Goal: Transaction & Acquisition: Purchase product/service

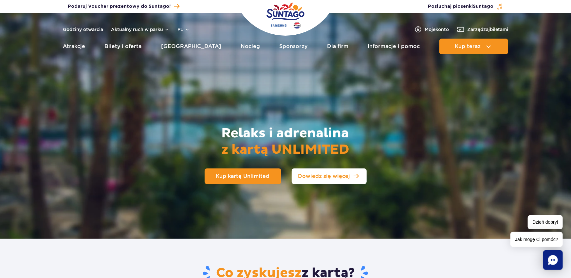
click at [341, 176] on span "Dowiedz się więcej" at bounding box center [324, 176] width 52 height 5
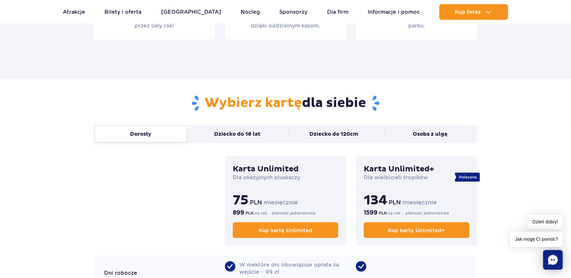
scroll to position [407, 0]
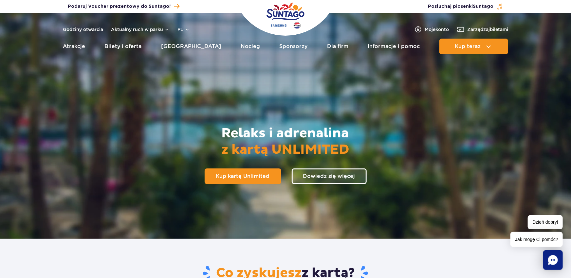
click at [298, 15] on img "Park of Poland" at bounding box center [286, 16] width 38 height 30
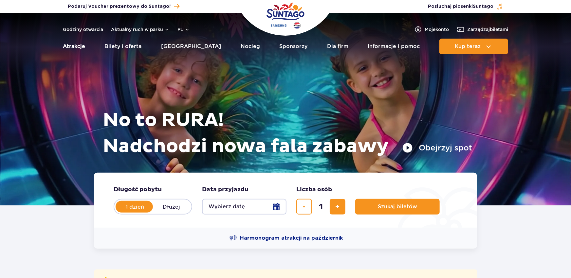
click at [73, 47] on link "Atrakcje" at bounding box center [74, 47] width 22 height 16
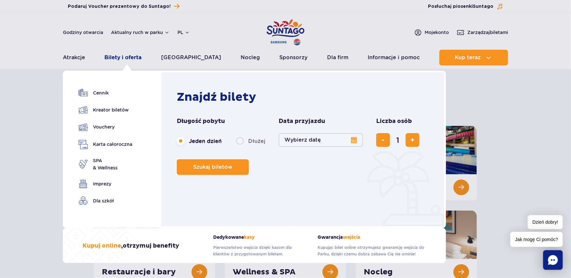
click at [131, 55] on link "Bilety i oferta" at bounding box center [123, 58] width 37 height 16
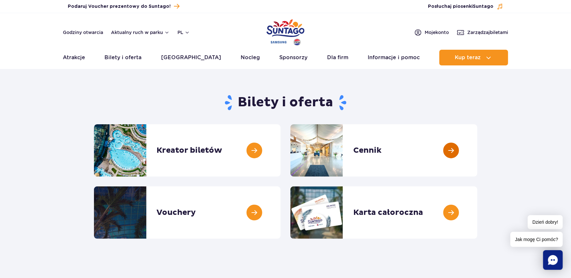
click at [478, 156] on link at bounding box center [478, 150] width 0 height 52
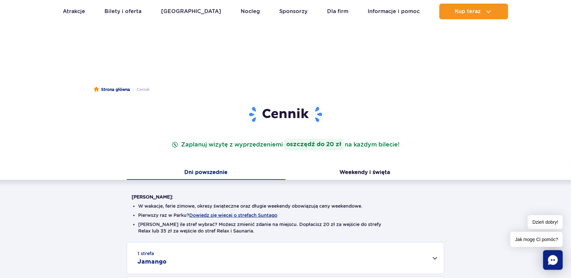
scroll to position [72, 0]
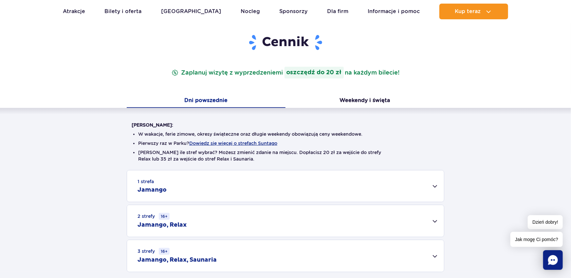
click at [435, 186] on div "1 strefa Jamango" at bounding box center [285, 186] width 317 height 31
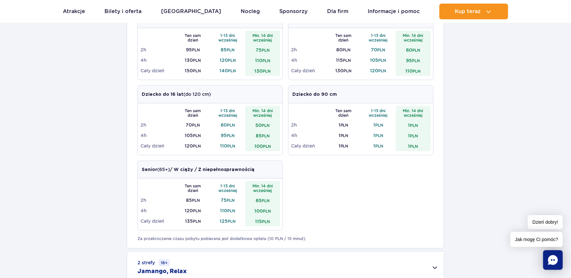
scroll to position [336, 0]
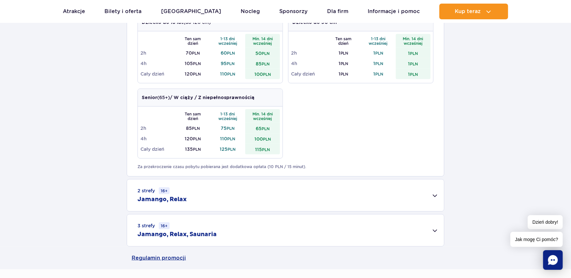
click at [436, 197] on div "2 strefy 16+ Jamango, Relax" at bounding box center [285, 196] width 317 height 32
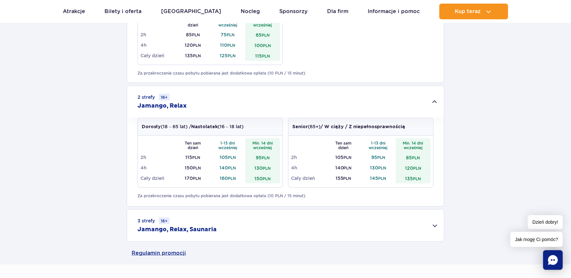
scroll to position [432, 0]
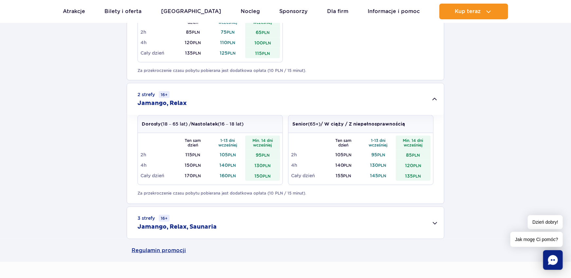
click at [435, 223] on div "3 strefy 16+ Jamango, Relax, Saunaria" at bounding box center [285, 223] width 317 height 32
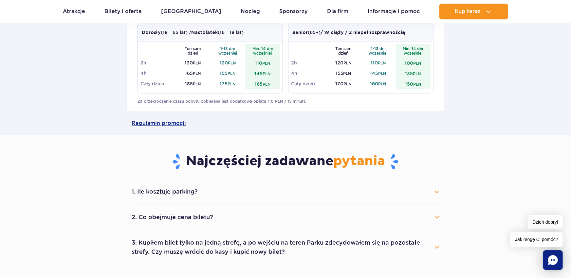
scroll to position [648, 0]
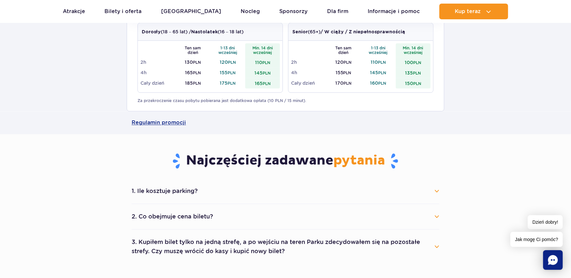
click at [435, 193] on button "1. Ile kosztuje parking?" at bounding box center [286, 191] width 308 height 14
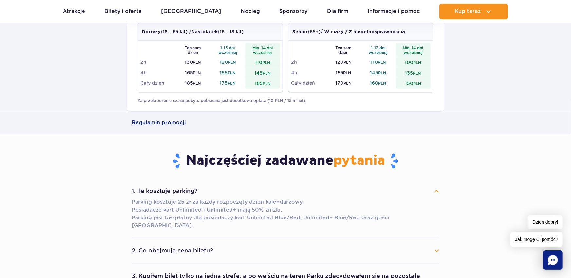
click at [437, 193] on button "1. Ile kosztuje parking?" at bounding box center [286, 191] width 308 height 14
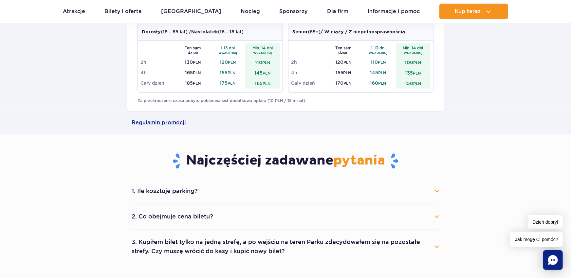
click at [437, 218] on button "2. Co obejmuje cena biletu?" at bounding box center [286, 217] width 308 height 14
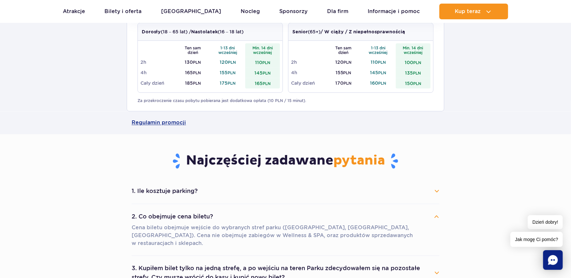
click at [438, 217] on button "2. Co obejmuje cena biletu?" at bounding box center [286, 217] width 308 height 14
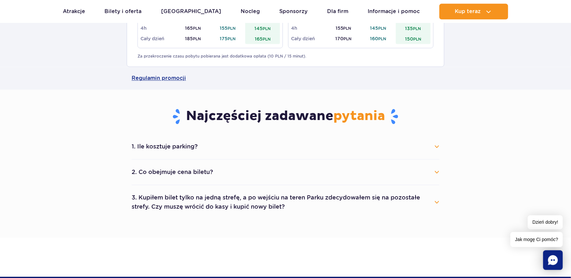
scroll to position [696, 0]
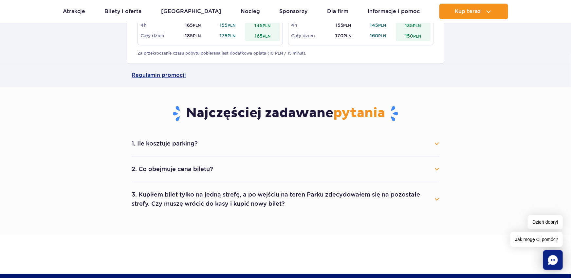
click at [443, 199] on div "1. Ile kosztuje parking? Parking kosztuje 25 zł za każdy rozpoczęty dzień kalen…" at bounding box center [286, 173] width 318 height 85
click at [440, 200] on div "1. Ile kosztuje parking? Parking kosztuje 25 zł za każdy rozpoczęty dzień kalen…" at bounding box center [286, 173] width 318 height 85
click at [437, 199] on button "3. Kupiłem bilet tylko na jedną strefę, a po wejściu na teren Parku zdecydowałe…" at bounding box center [286, 200] width 308 height 24
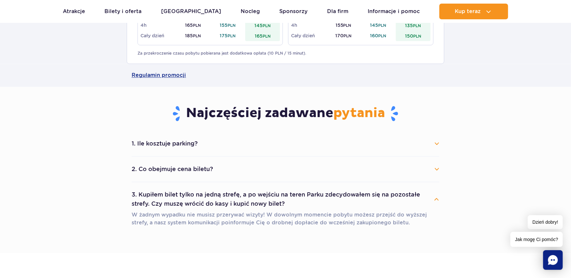
click at [434, 200] on button "3. Kupiłem bilet tylko na jedną strefę, a po wejściu na teren Parku zdecydowałe…" at bounding box center [286, 200] width 308 height 24
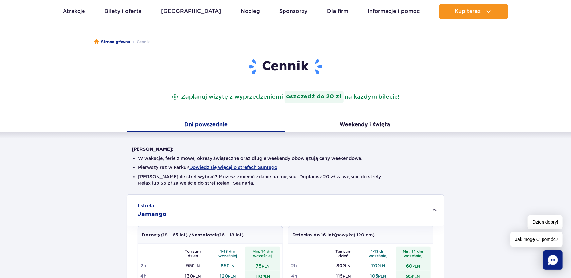
scroll to position [0, 0]
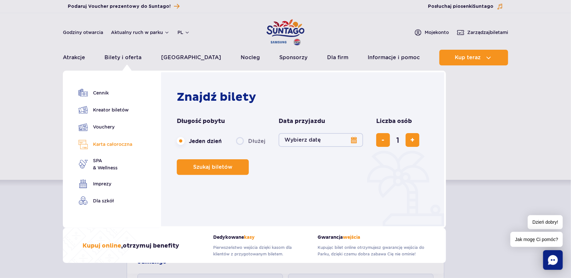
click at [115, 145] on link "Karta całoroczna" at bounding box center [106, 144] width 54 height 9
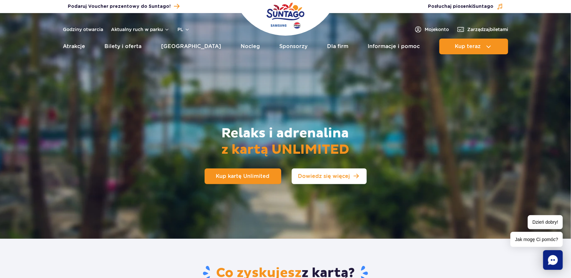
click at [331, 177] on span "Dowiedz się więcej" at bounding box center [324, 176] width 52 height 5
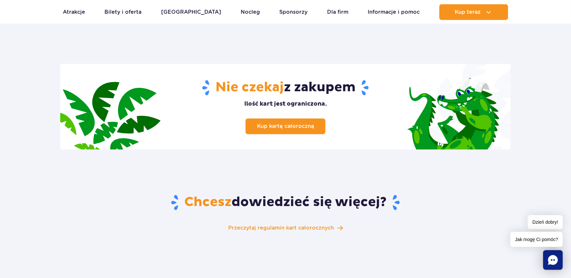
scroll to position [984, 0]
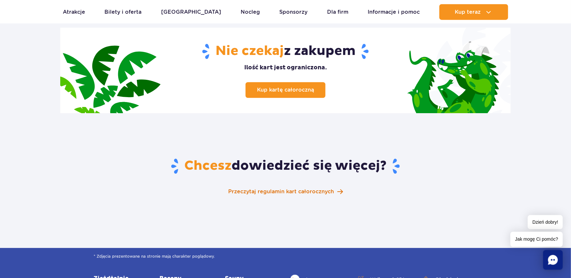
click at [282, 188] on span "Przeczytaj regulamin kart całorocznych" at bounding box center [281, 192] width 106 height 8
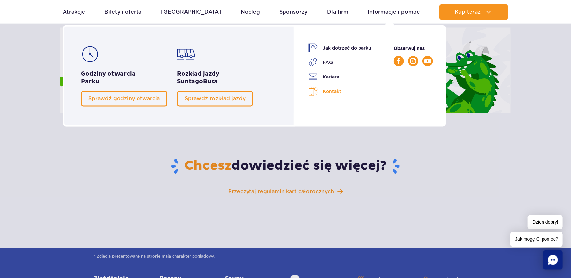
click at [313, 93] on img at bounding box center [313, 91] width 9 height 9
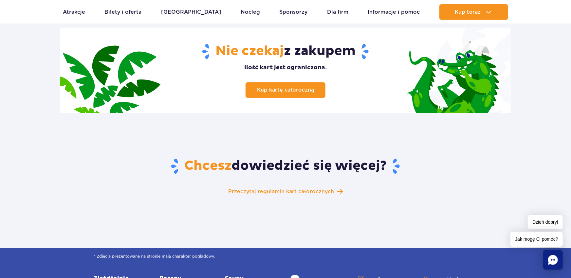
scroll to position [887, 0]
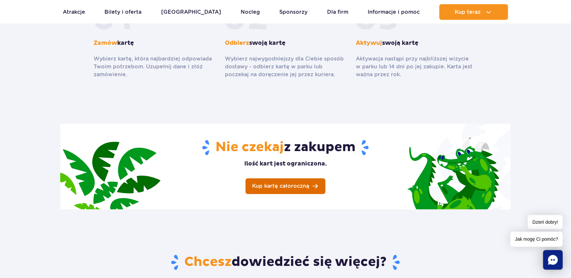
click at [307, 184] on span "Kup kartę całoroczną" at bounding box center [280, 186] width 57 height 5
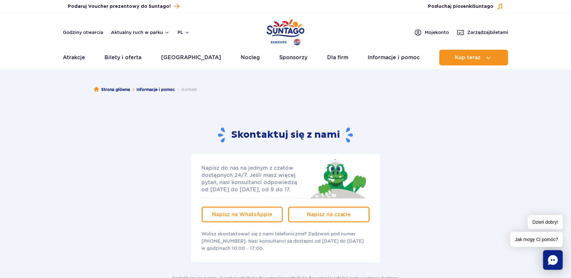
click at [553, 261] on icon "Chat" at bounding box center [553, 260] width 10 height 10
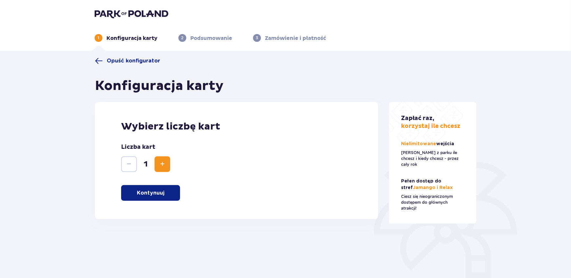
click at [165, 165] on span "Zwiększ" at bounding box center [163, 164] width 8 height 8
click at [162, 162] on span "Zwiększ" at bounding box center [163, 164] width 8 height 8
click at [156, 194] on p "Kontynuuj" at bounding box center [151, 193] width 28 height 7
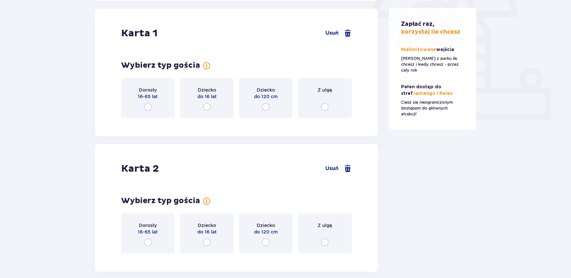
scroll to position [219, 0]
click at [148, 106] on input "radio" at bounding box center [148, 106] width 8 height 8
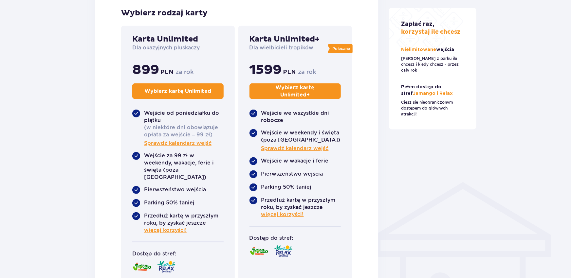
scroll to position [205, 0]
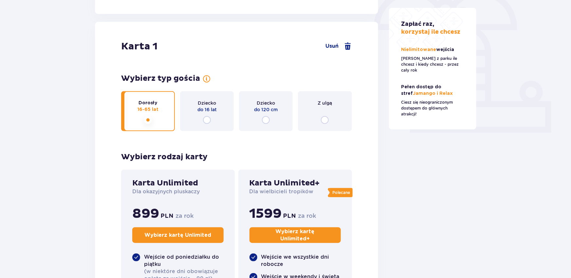
click at [207, 122] on input "radio" at bounding box center [207, 120] width 8 height 8
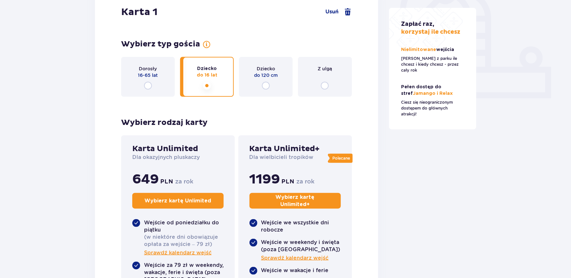
scroll to position [230, 0]
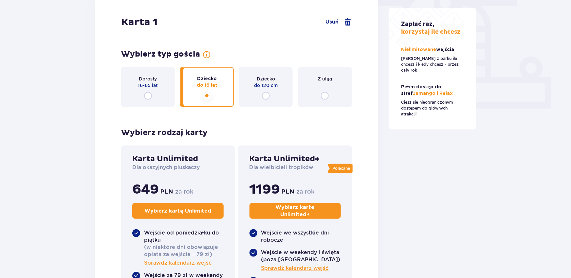
click at [267, 96] on input "radio" at bounding box center [266, 96] width 8 height 8
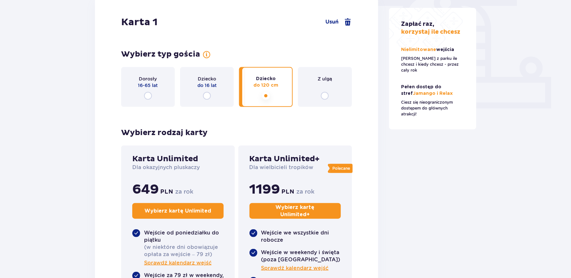
click at [148, 95] on input "radio" at bounding box center [148, 96] width 8 height 8
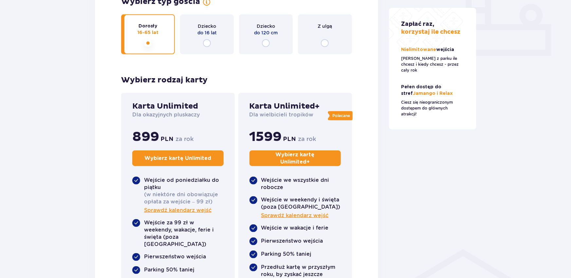
scroll to position [277, 0]
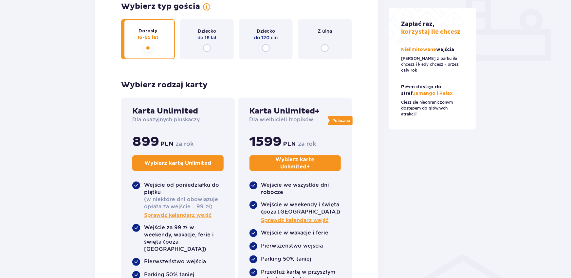
click at [208, 51] on input "radio" at bounding box center [207, 48] width 8 height 8
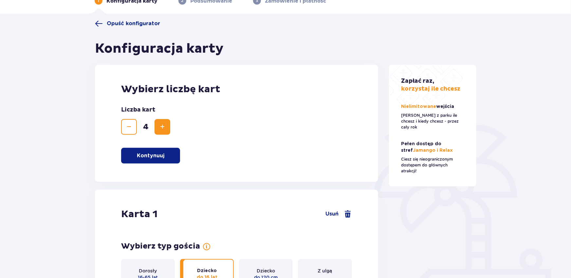
scroll to position [133, 0]
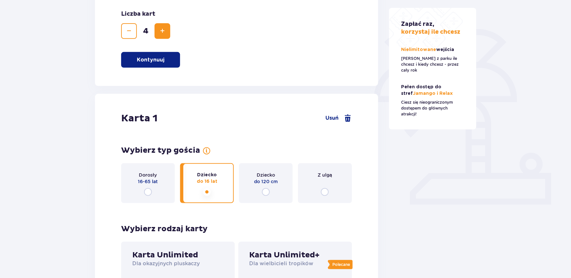
click at [326, 194] on input "radio" at bounding box center [325, 192] width 8 height 8
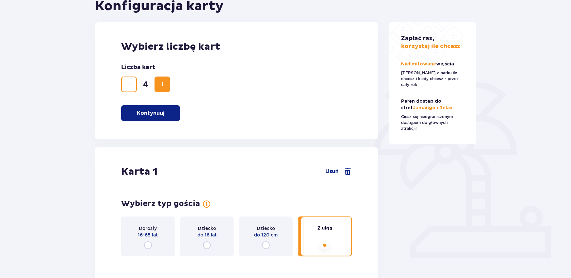
scroll to position [61, 0]
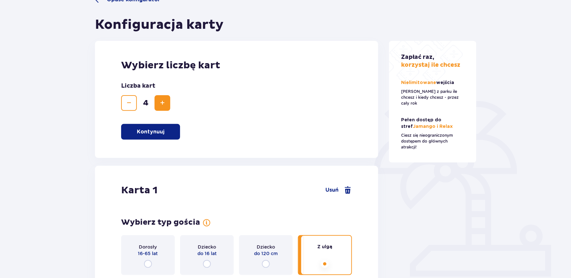
click at [148, 263] on input "radio" at bounding box center [148, 264] width 8 height 8
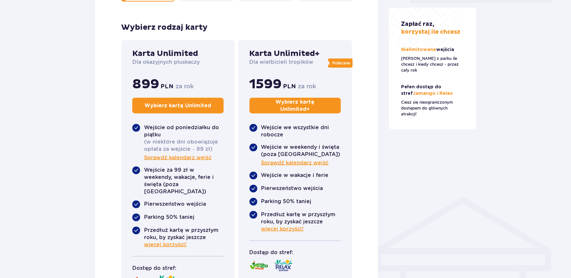
scroll to position [326, 0]
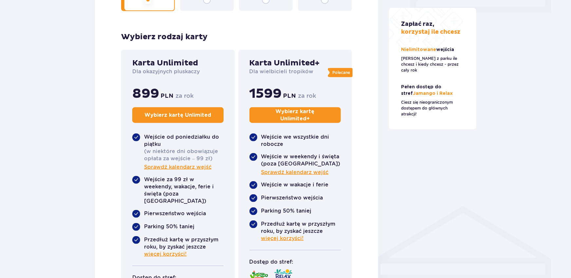
click at [350, 191] on div "Polecane Karta Unlimited+ Dla wielbicieli tropików 1599 PLN za rok Wybierz kart…" at bounding box center [295, 179] width 114 height 259
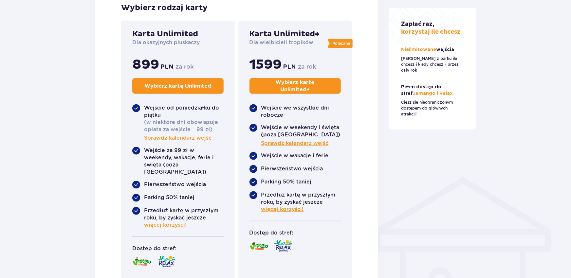
scroll to position [302, 0]
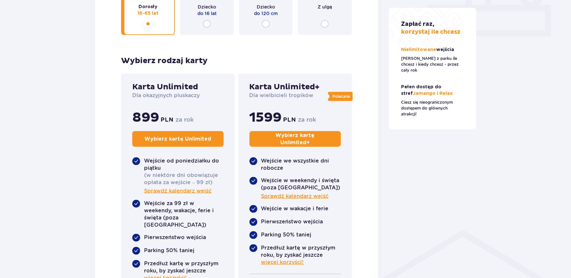
click at [296, 138] on p "Wybierz kartę Unlimited +" at bounding box center [295, 139] width 69 height 14
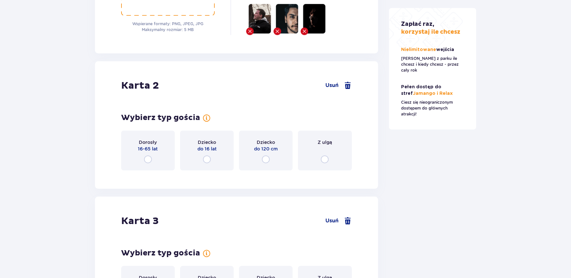
scroll to position [1014, 0]
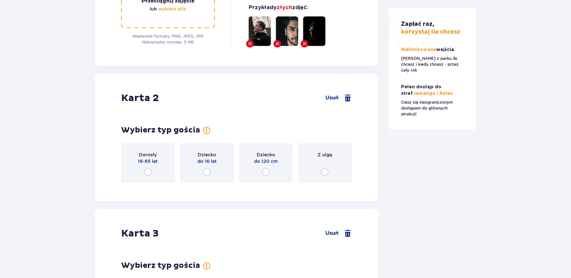
click at [147, 168] on input "radio" at bounding box center [148, 172] width 8 height 8
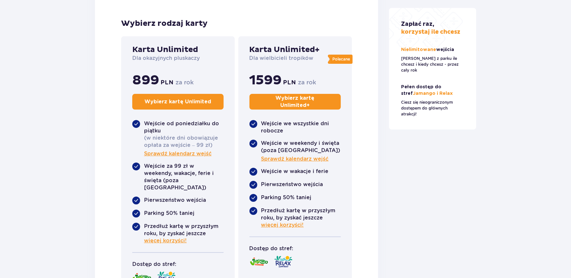
scroll to position [1202, 0]
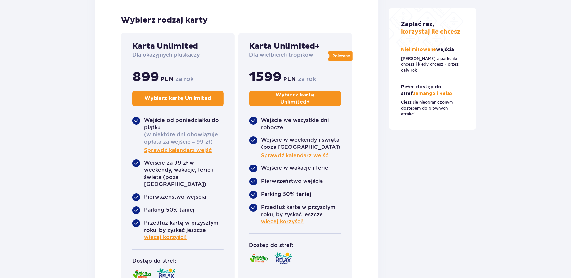
click at [283, 91] on p "Wybierz kartę Unlimited +" at bounding box center [295, 98] width 69 height 14
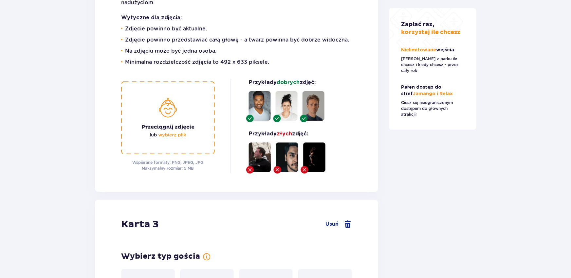
scroll to position [1794, 0]
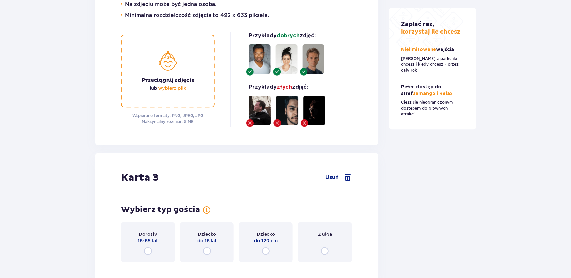
click at [207, 248] on input "radio" at bounding box center [207, 252] width 8 height 8
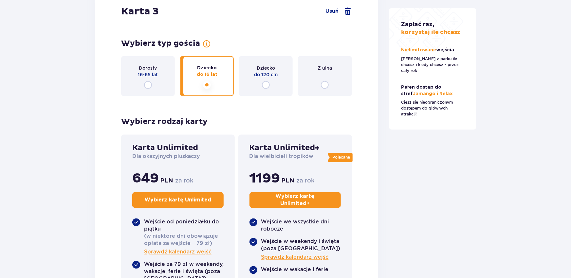
scroll to position [1959, 0]
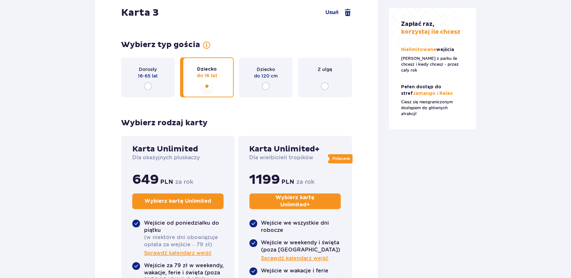
click at [266, 83] on input "radio" at bounding box center [266, 87] width 8 height 8
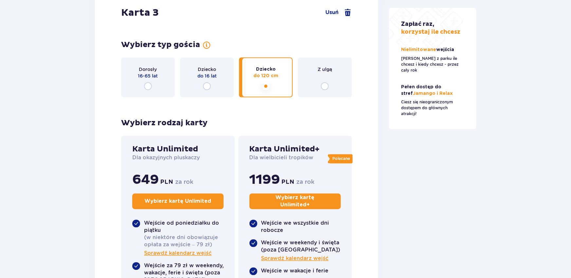
click at [207, 83] on input "radio" at bounding box center [207, 87] width 8 height 8
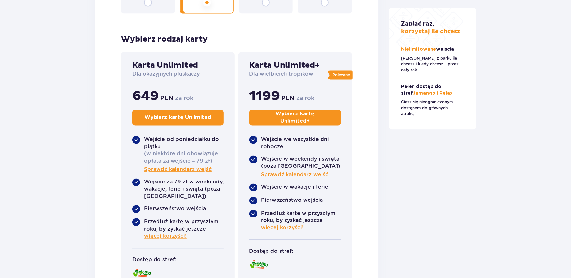
scroll to position [2055, 0]
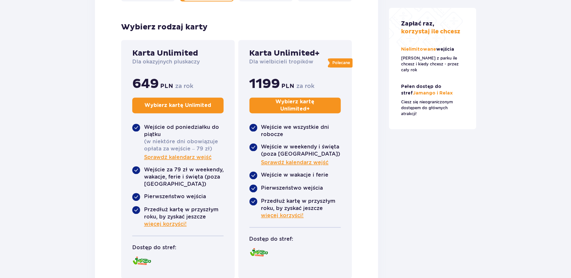
click at [284, 99] on p "Wybierz kartę Unlimited +" at bounding box center [295, 106] width 69 height 14
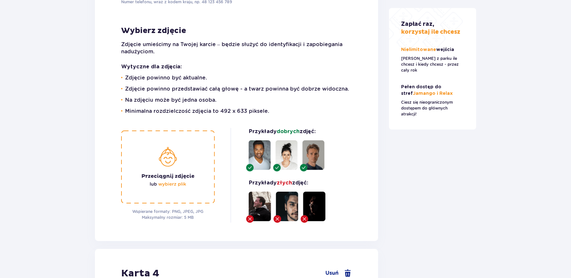
scroll to position [2658, 0]
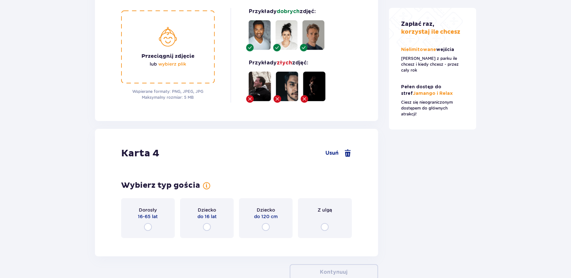
click at [206, 223] on input "radio" at bounding box center [207, 227] width 8 height 8
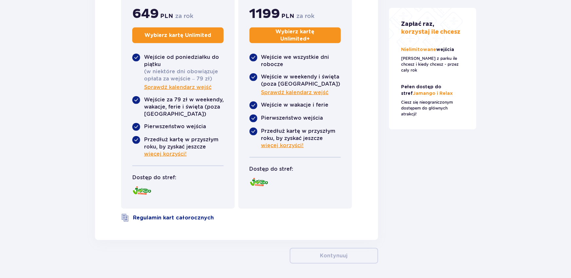
scroll to position [2967, 0]
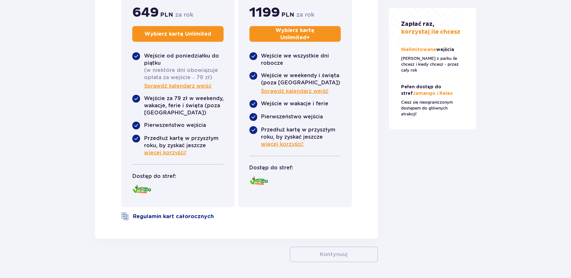
click at [283, 27] on p "Wybierz kartę Unlimited +" at bounding box center [295, 34] width 69 height 14
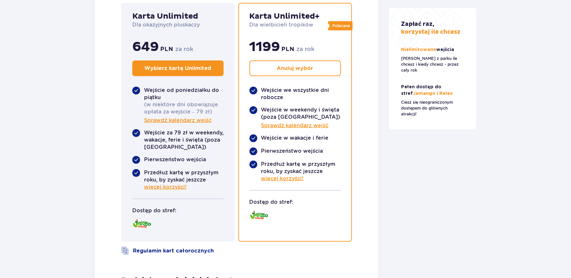
scroll to position [2860, 0]
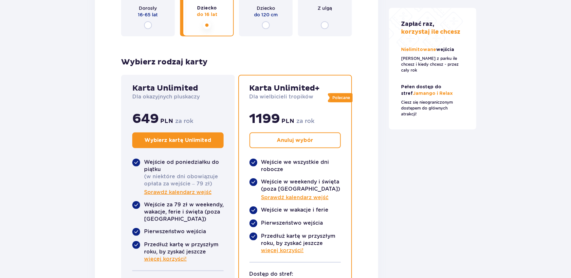
click at [366, 204] on div "Karta 4 Usuń Wybierz typ gościa Dorosły 16-65 lat Dziecko do 16 lat Dziecko do …" at bounding box center [236, 127] width 283 height 400
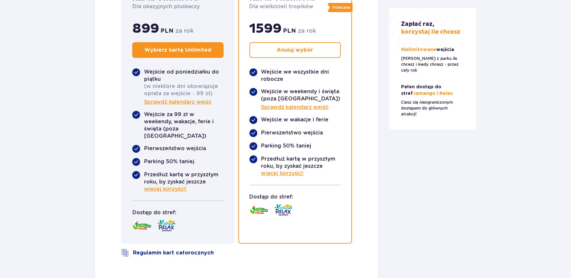
scroll to position [1131, 0]
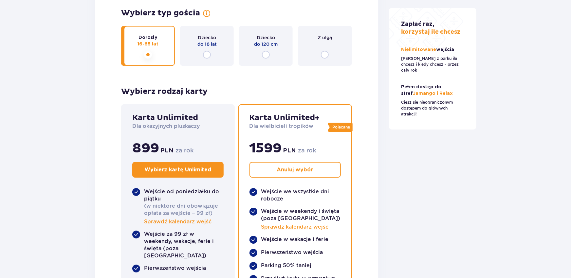
click at [377, 247] on div "Karta 2 Usuń Wybierz typ gościa Dorosły 16-65 lat Dziecko do 16 lat Dziecko do …" at bounding box center [236, 166] width 283 height 421
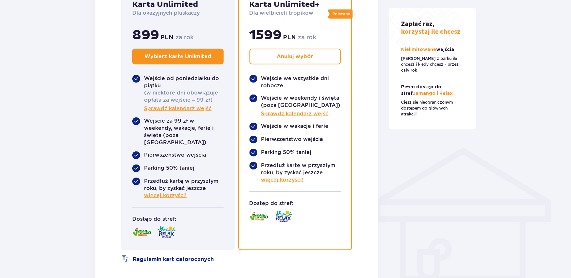
scroll to position [216, 0]
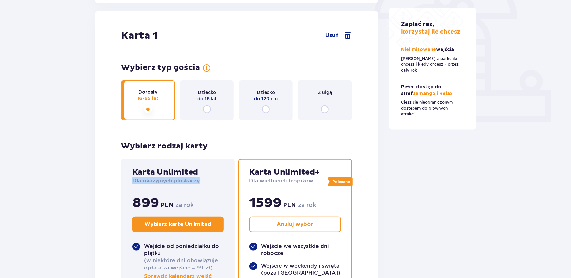
drag, startPoint x: 199, startPoint y: 183, endPoint x: 130, endPoint y: 181, distance: 69.8
drag, startPoint x: 133, startPoint y: 180, endPoint x: 197, endPoint y: 181, distance: 64.2
click at [197, 181] on p "Dla okazyjnych pluskaczy" at bounding box center [165, 181] width 67 height 7
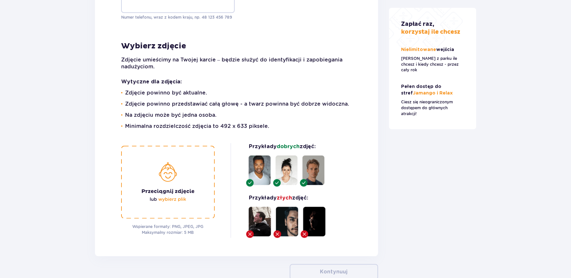
scroll to position [3389, 0]
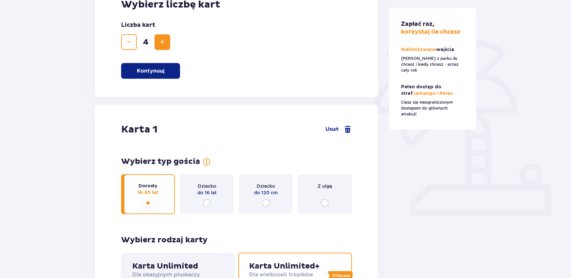
scroll to position [0, 0]
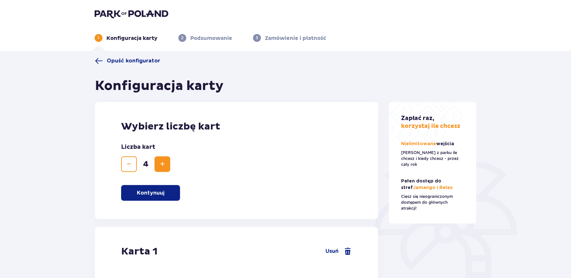
click at [122, 13] on img at bounding box center [132, 13] width 74 height 9
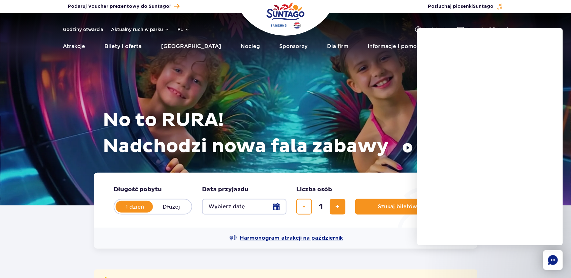
click at [300, 238] on span "Harmonogram atrakcji na październik" at bounding box center [291, 238] width 103 height 7
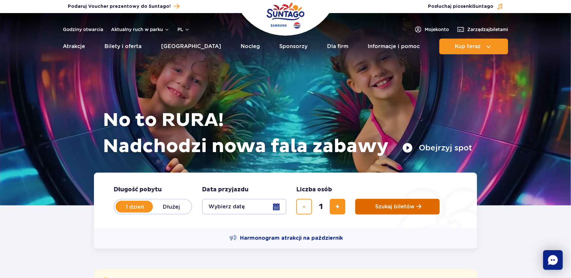
click at [385, 211] on button "Szukaj biletów" at bounding box center [397, 207] width 85 height 16
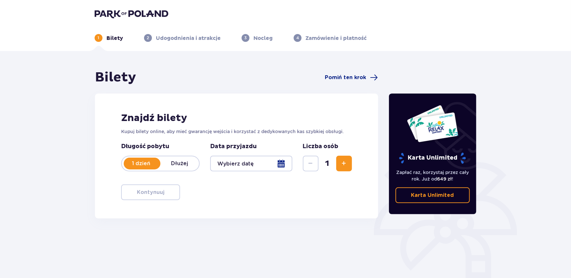
click at [241, 188] on div "Znajdź bilety Kupuj bilety online, aby mieć gwarancję wejścia i korzystać z ded…" at bounding box center [236, 156] width 283 height 125
click at [282, 165] on div at bounding box center [251, 164] width 82 height 16
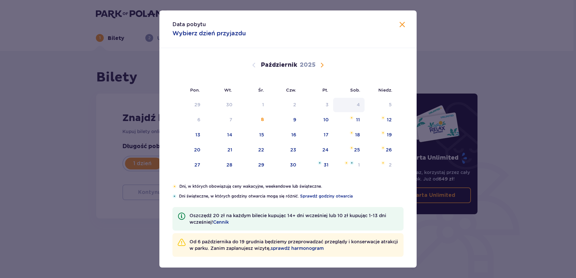
click at [227, 165] on div "28" at bounding box center [230, 165] width 6 height 7
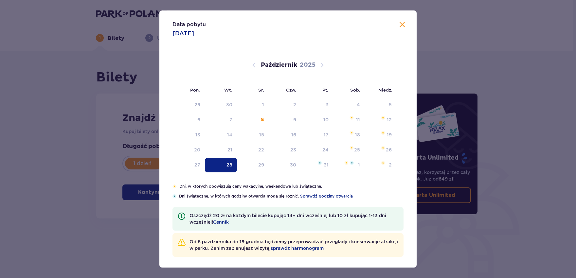
click at [222, 164] on div at bounding box center [253, 164] width 82 height 16
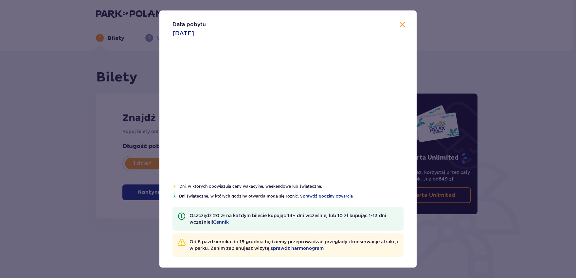
click at [256, 168] on div "29" at bounding box center [253, 165] width 32 height 14
click at [461, 223] on div "Data pobytu 28.10.2025 Pon. Wt. Śr. Czw. Pt. Sob. Niedz. Wrzesień 2025 1 2 3 4 …" at bounding box center [288, 139] width 576 height 278
click at [256, 166] on div at bounding box center [253, 164] width 82 height 16
type input "29.10.25"
click at [146, 194] on div "Data pobytu 29.10.2025 Pon. Wt. Śr. Czw. Pt. Sob. Niedz. Wrzesień 2025 1 2 3 4 …" at bounding box center [288, 139] width 576 height 278
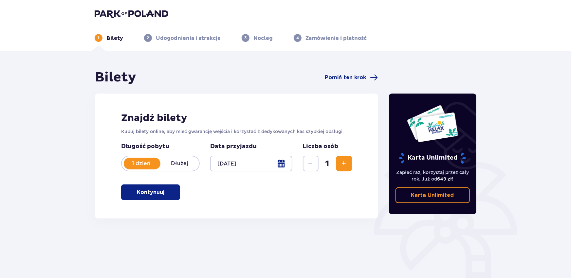
click at [142, 193] on p "Kontynuuj" at bounding box center [151, 192] width 28 height 7
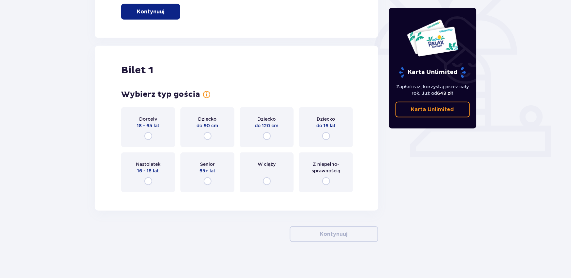
scroll to position [184, 0]
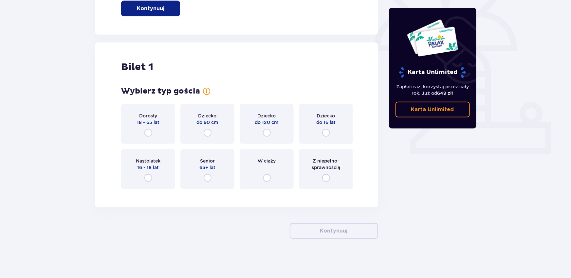
click at [150, 131] on input "radio" at bounding box center [148, 133] width 8 height 8
radio input "true"
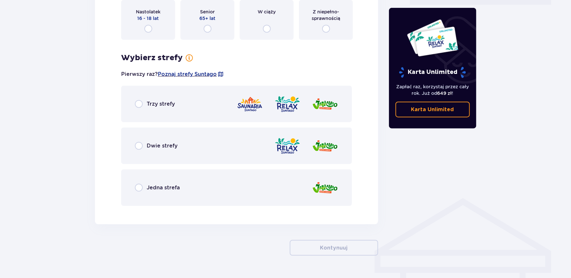
scroll to position [350, 0]
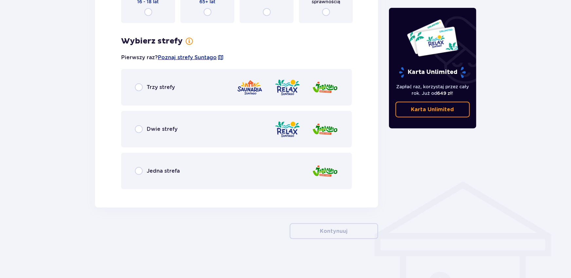
click at [141, 87] on input "radio" at bounding box center [139, 88] width 8 height 8
radio input "true"
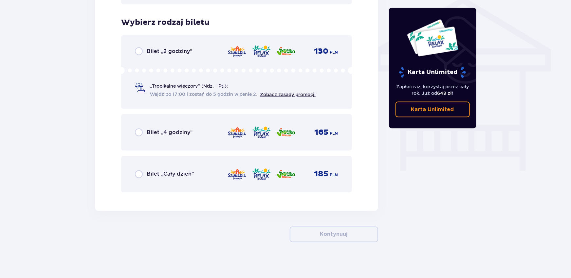
scroll to position [539, 0]
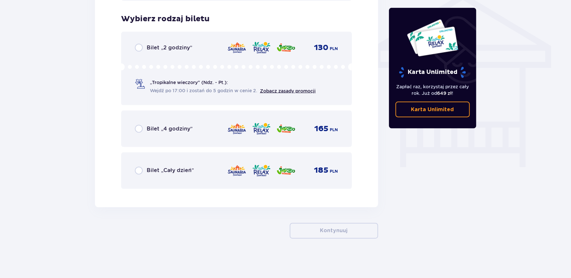
click at [139, 169] on input "radio" at bounding box center [139, 171] width 8 height 8
radio input "true"
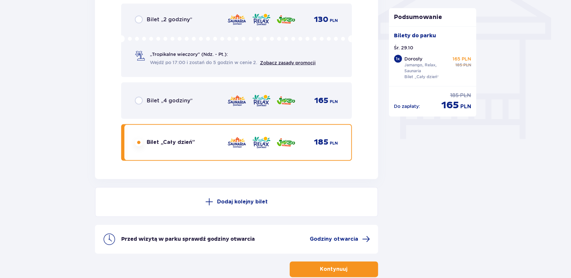
scroll to position [509, 0]
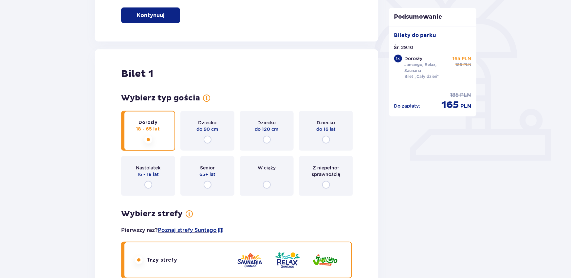
scroll to position [173, 0]
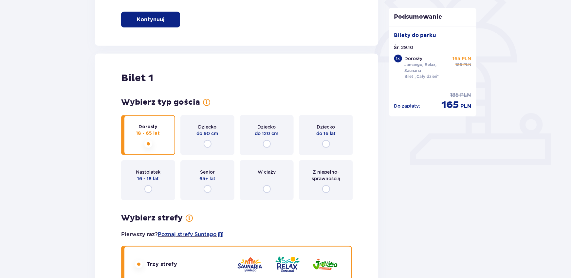
click at [327, 144] on input "radio" at bounding box center [326, 144] width 8 height 8
radio input "true"
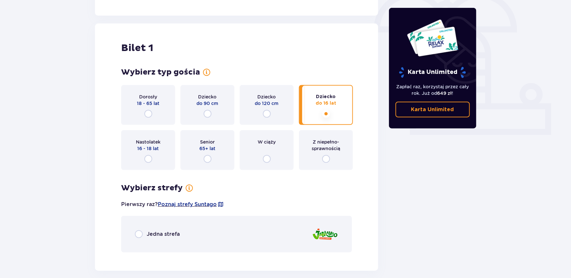
scroll to position [267, 0]
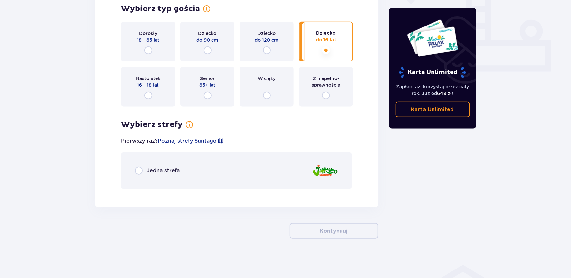
click at [141, 174] on input "radio" at bounding box center [139, 171] width 8 height 8
radio input "true"
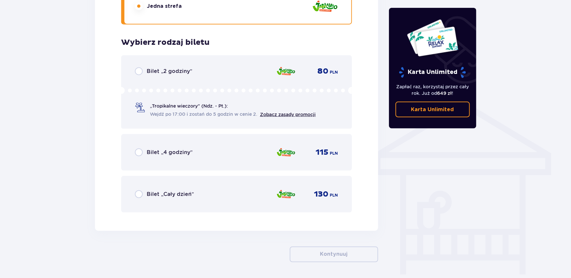
scroll to position [455, 0]
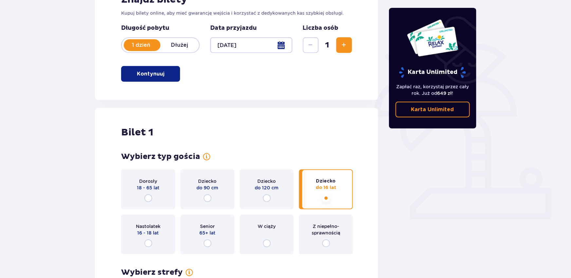
scroll to position [0, 0]
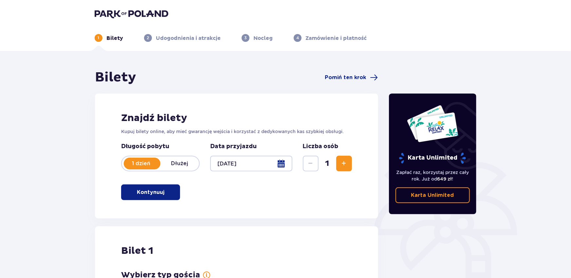
click at [119, 13] on img at bounding box center [132, 13] width 74 height 9
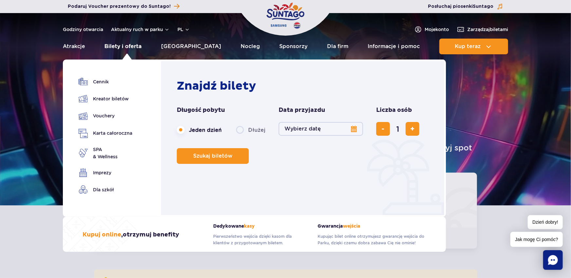
click at [127, 47] on link "Bilety i oferta" at bounding box center [123, 47] width 37 height 16
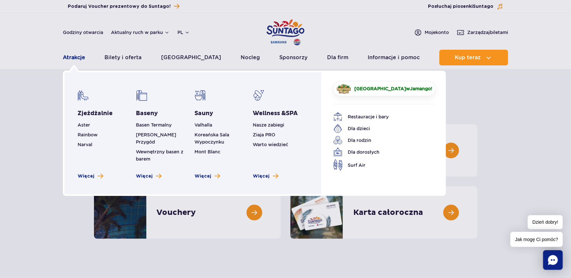
click at [74, 57] on link "Atrakcje" at bounding box center [74, 58] width 22 height 16
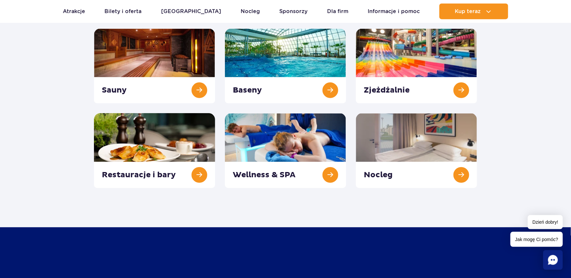
scroll to position [120, 0]
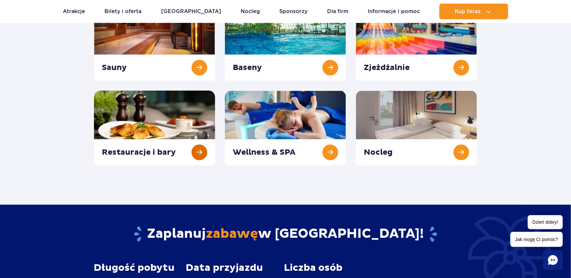
click at [198, 151] on link at bounding box center [154, 128] width 121 height 75
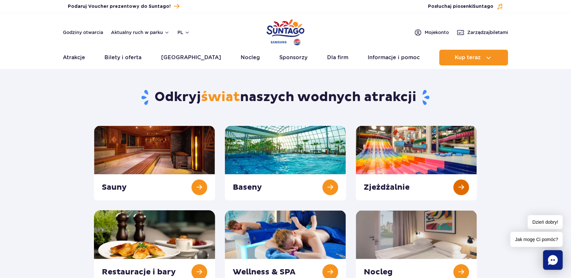
click at [463, 185] on link at bounding box center [416, 163] width 121 height 75
click at [259, 149] on link at bounding box center [285, 163] width 121 height 75
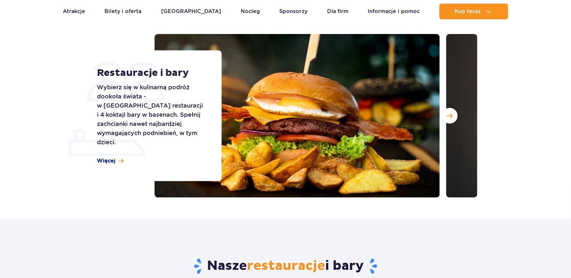
scroll to position [72, 0]
click at [115, 158] on span "Więcej" at bounding box center [106, 161] width 19 height 7
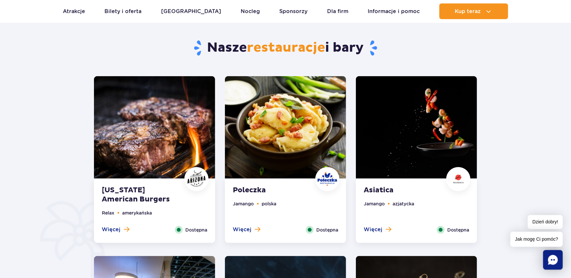
scroll to position [291, 0]
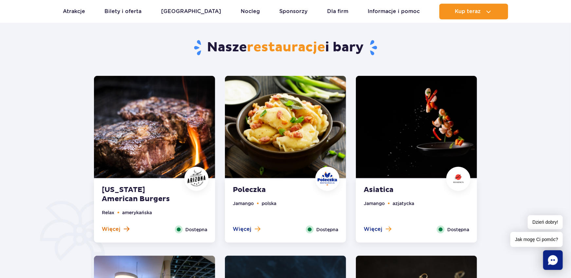
click at [111, 229] on span "Więcej" at bounding box center [111, 229] width 19 height 7
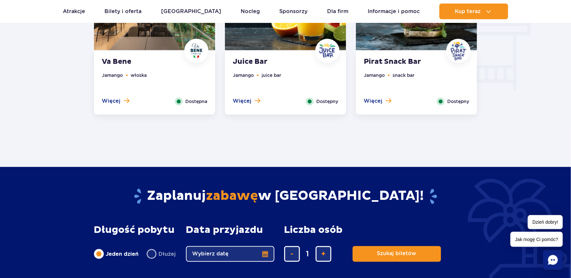
scroll to position [677, 0]
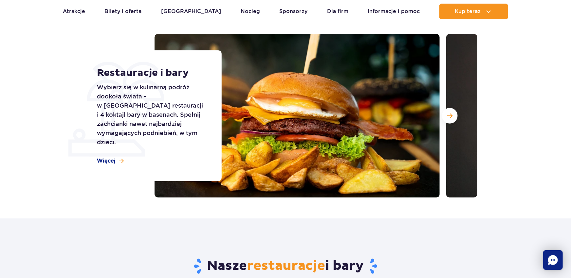
scroll to position [72, 0]
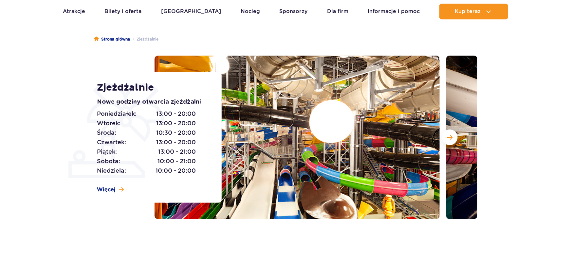
scroll to position [96, 0]
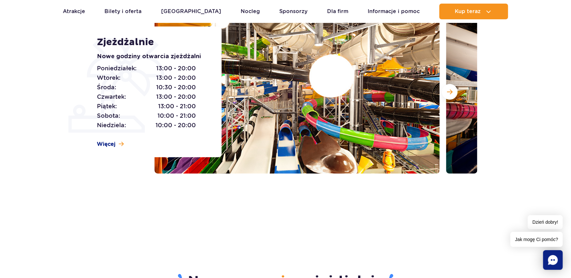
drag, startPoint x: 96, startPoint y: 69, endPoint x: 153, endPoint y: 76, distance: 57.1
click at [153, 76] on div "Zjeżdżalnie Nowe godziny otwarcia zjeżdżalni Poniedziałek: 13:00 - 20:00 Wtorek…" at bounding box center [155, 92] width 133 height 131
click at [113, 144] on span "Więcej" at bounding box center [106, 144] width 19 height 7
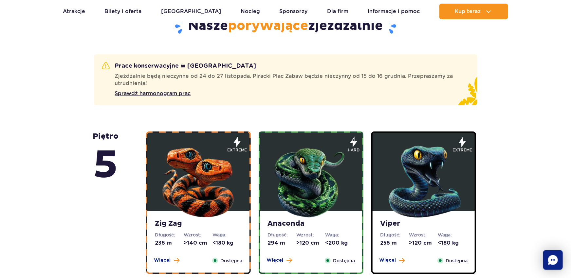
scroll to position [378, 0]
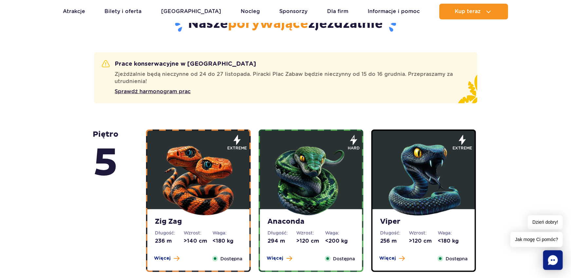
click at [205, 210] on img at bounding box center [198, 178] width 79 height 79
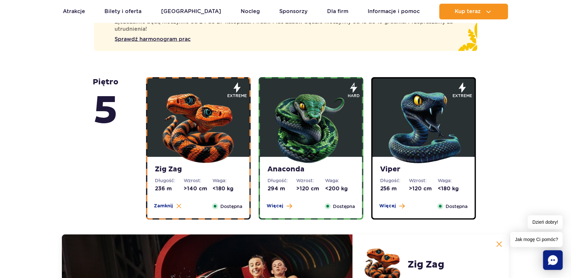
scroll to position [313, 0]
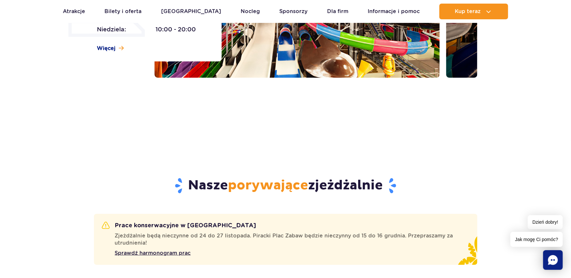
scroll to position [288, 0]
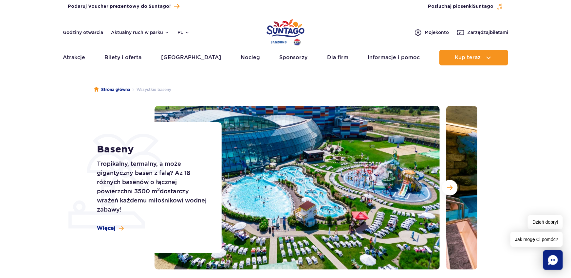
click at [522, 160] on section "Baseny Tropikalny, termalny, a może gigantyczny basen z falą? Aż 18 różnych bas…" at bounding box center [285, 188] width 571 height 164
click at [452, 186] on span "Następny slajd" at bounding box center [450, 188] width 6 height 6
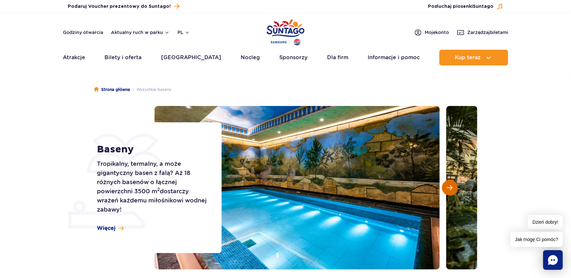
click at [449, 189] on span "Następny slajd" at bounding box center [450, 188] width 6 height 6
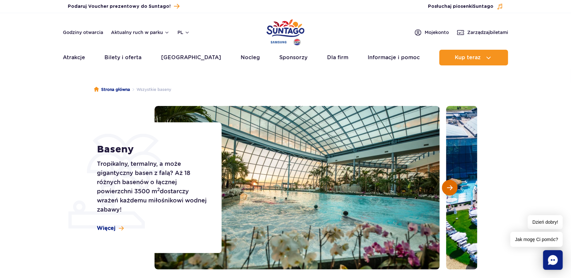
click at [449, 189] on span "Następny slajd" at bounding box center [450, 188] width 6 height 6
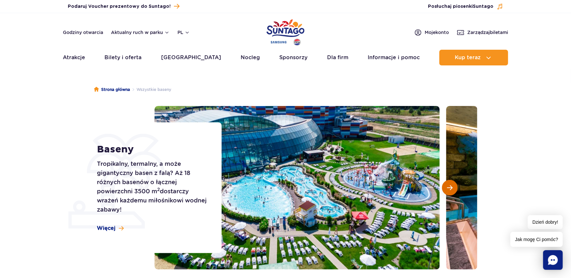
click at [450, 186] on span "Następny slajd" at bounding box center [450, 188] width 6 height 6
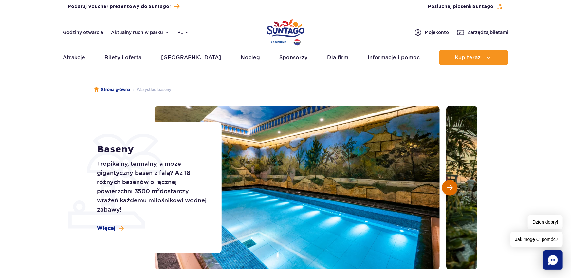
click at [450, 186] on span "Następny slajd" at bounding box center [450, 188] width 6 height 6
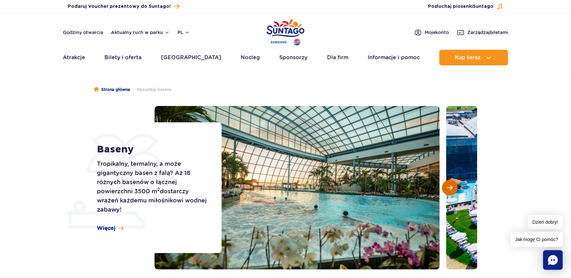
click at [450, 186] on span "Następny slajd" at bounding box center [450, 188] width 6 height 6
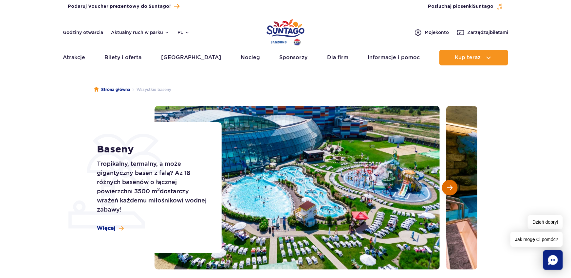
click at [450, 186] on span "Następny slajd" at bounding box center [450, 188] width 6 height 6
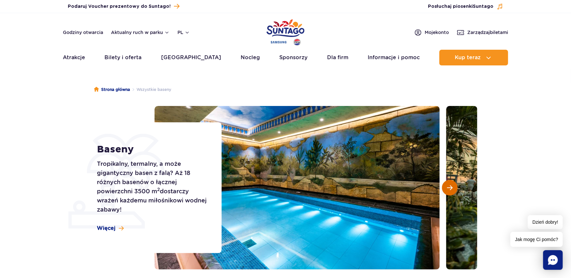
click at [450, 186] on span "Następny slajd" at bounding box center [450, 188] width 6 height 6
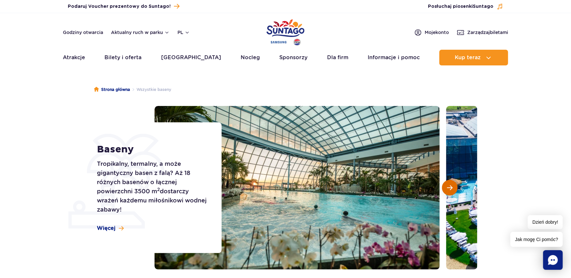
click at [450, 186] on span "Następny slajd" at bounding box center [450, 188] width 6 height 6
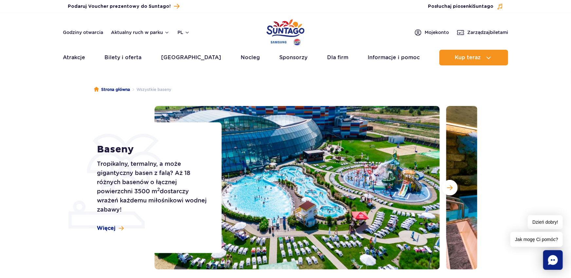
click at [522, 151] on section "Baseny Tropikalny, termalny, a może gigantyczny basen z falą? Aż 18 różnych bas…" at bounding box center [285, 188] width 571 height 164
click at [448, 187] on span "Następny slajd" at bounding box center [450, 188] width 6 height 6
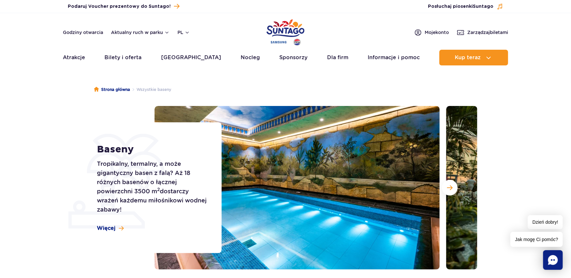
click at [541, 148] on section "Baseny Tropikalny, termalny, a może gigantyczny basen z falą? Aż 18 różnych bas…" at bounding box center [285, 188] width 571 height 164
click at [447, 190] on button "Następny slajd" at bounding box center [450, 188] width 16 height 16
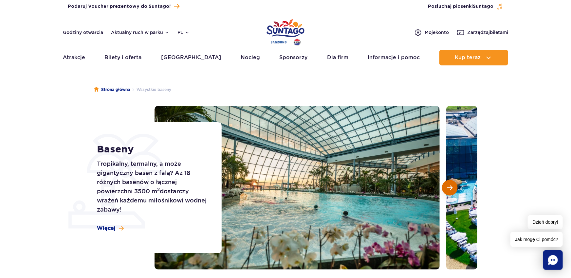
click at [447, 190] on button "Następny slajd" at bounding box center [450, 188] width 16 height 16
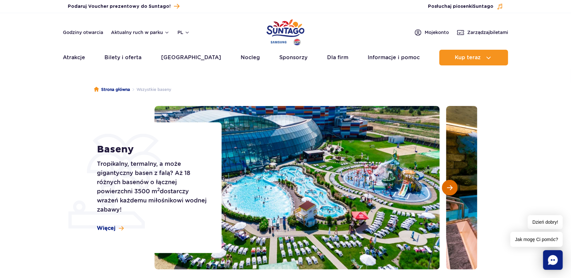
click at [448, 189] on span "Następny slajd" at bounding box center [450, 188] width 6 height 6
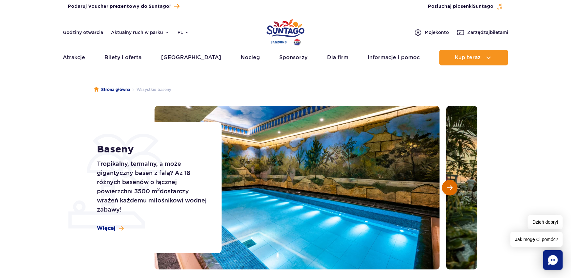
click at [448, 189] on span "Następny slajd" at bounding box center [450, 188] width 6 height 6
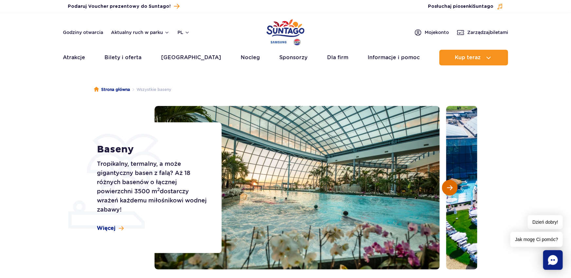
click at [448, 189] on span "Następny slajd" at bounding box center [450, 188] width 6 height 6
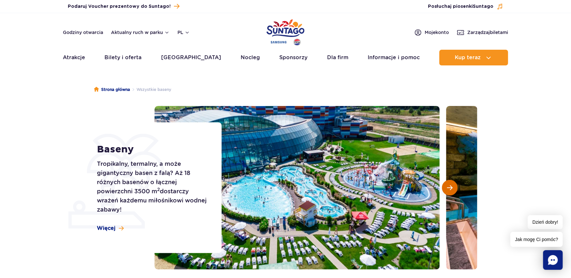
click at [448, 189] on span "Następny slajd" at bounding box center [450, 188] width 6 height 6
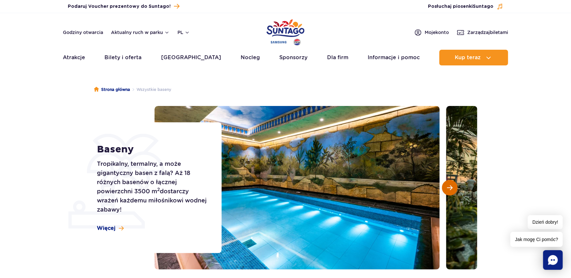
click at [448, 189] on span "Następny slajd" at bounding box center [450, 188] width 6 height 6
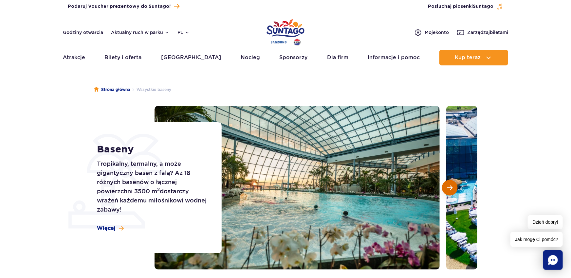
click at [448, 189] on span "Następny slajd" at bounding box center [450, 188] width 6 height 6
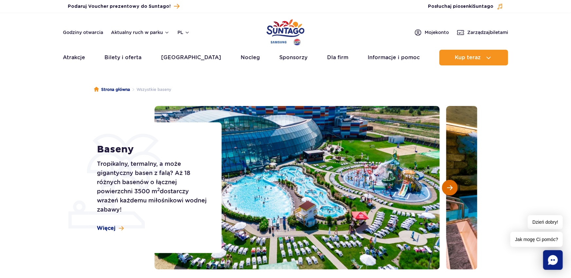
click at [448, 189] on span "Następny slajd" at bounding box center [450, 188] width 6 height 6
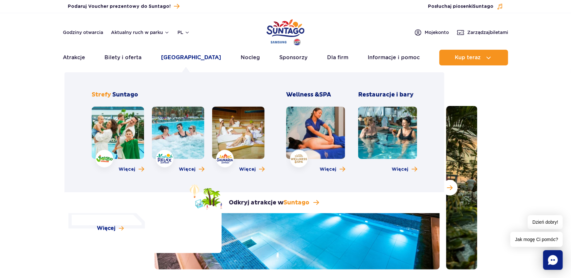
click at [193, 56] on link "Poznaj park" at bounding box center [191, 58] width 60 height 16
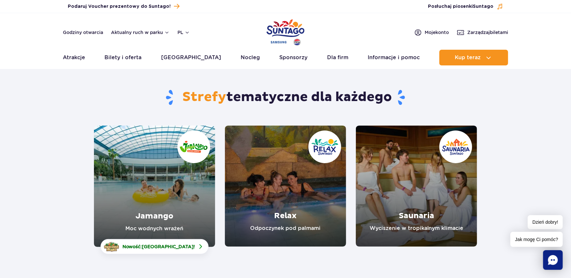
click at [156, 201] on link "Jamango" at bounding box center [154, 187] width 121 height 122
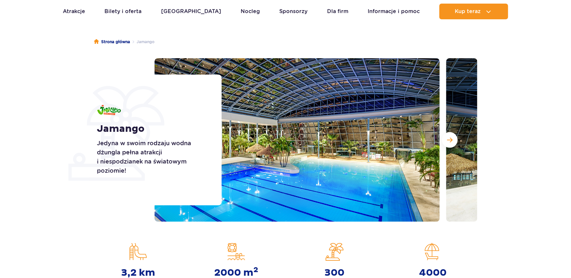
scroll to position [48, 0]
click at [447, 142] on span "Następny slajd" at bounding box center [450, 140] width 6 height 6
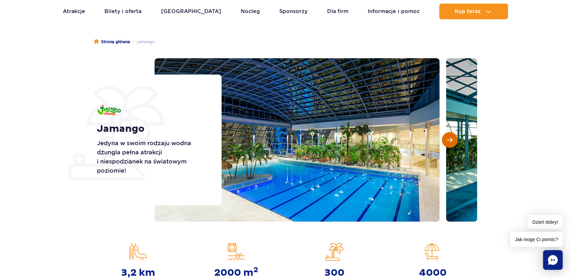
click at [447, 142] on span "Następny slajd" at bounding box center [450, 140] width 6 height 6
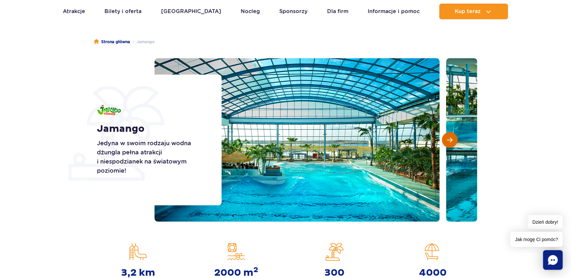
click at [447, 142] on span "Następny slajd" at bounding box center [450, 140] width 6 height 6
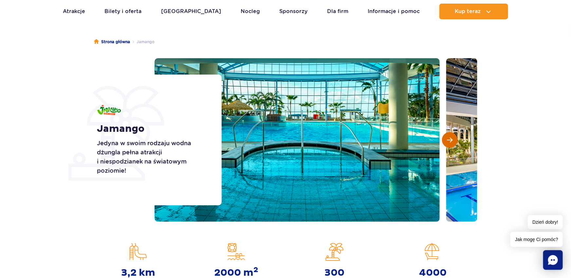
click at [447, 142] on span "Następny slajd" at bounding box center [450, 140] width 6 height 6
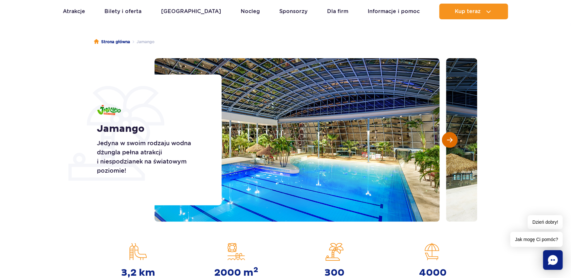
click at [447, 142] on span "Następny slajd" at bounding box center [450, 140] width 6 height 6
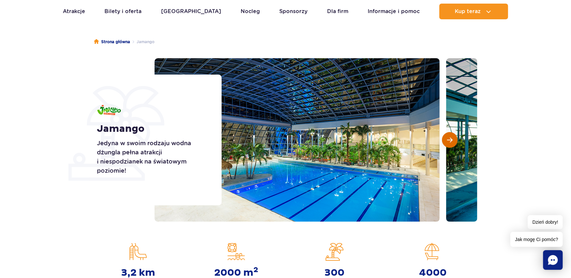
click at [447, 142] on span "Następny slajd" at bounding box center [450, 140] width 6 height 6
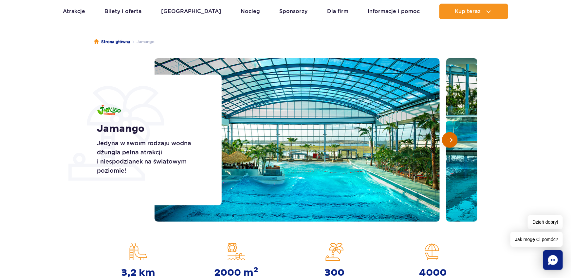
click at [447, 142] on span "Następny slajd" at bounding box center [450, 140] width 6 height 6
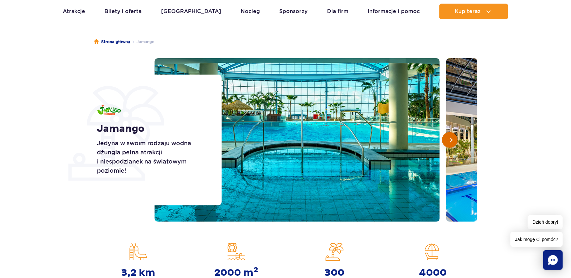
click at [447, 142] on span "Następny slajd" at bounding box center [450, 140] width 6 height 6
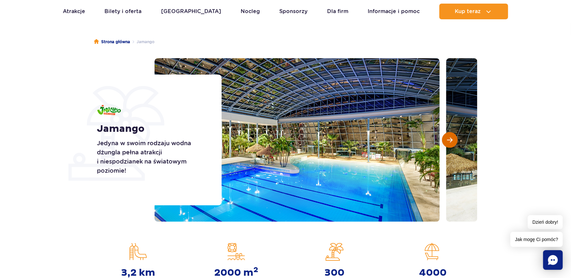
click at [447, 142] on span "Następny slajd" at bounding box center [450, 140] width 6 height 6
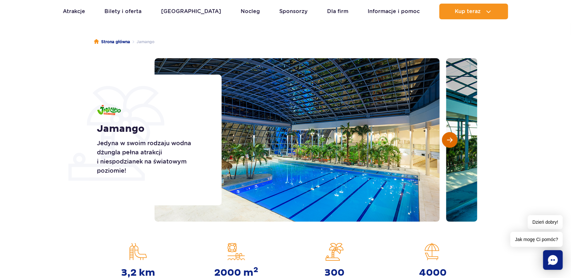
click at [447, 142] on span "Następny slajd" at bounding box center [450, 140] width 6 height 6
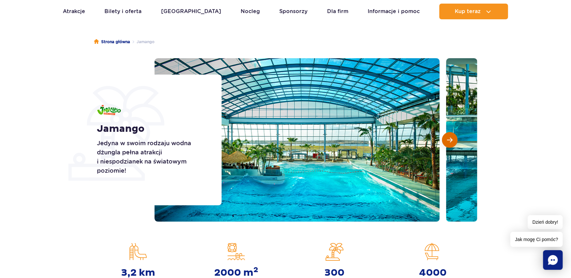
click at [447, 142] on span "Następny slajd" at bounding box center [450, 140] width 6 height 6
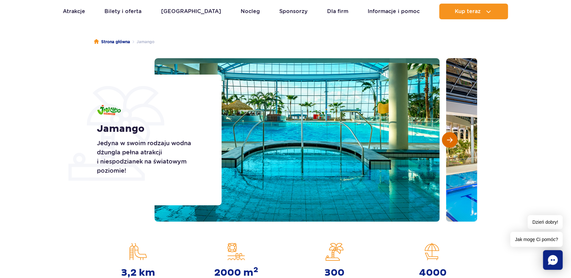
click at [447, 142] on span "Następny slajd" at bounding box center [450, 140] width 6 height 6
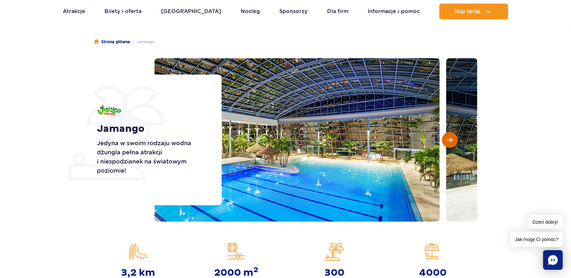
click at [447, 142] on span "Następny slajd" at bounding box center [450, 140] width 6 height 6
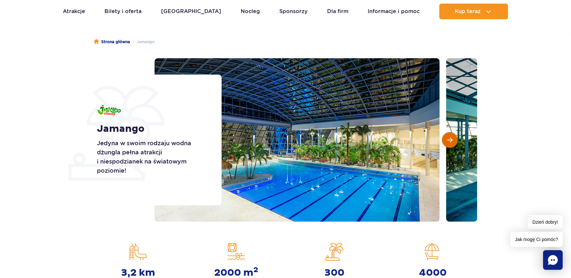
click at [447, 142] on span "Następny slajd" at bounding box center [450, 140] width 6 height 6
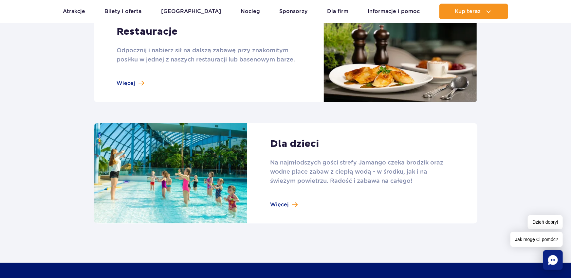
scroll to position [912, 0]
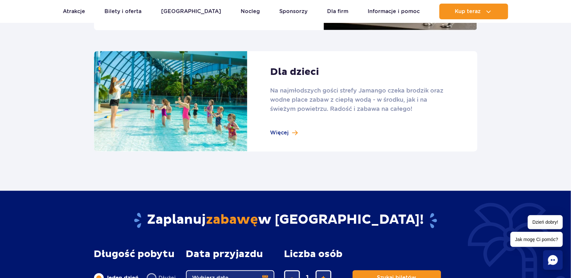
click at [282, 135] on link at bounding box center [286, 101] width 384 height 101
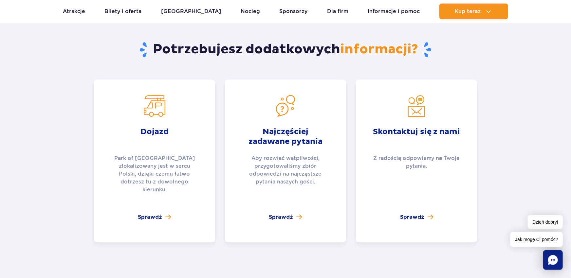
scroll to position [1129, 0]
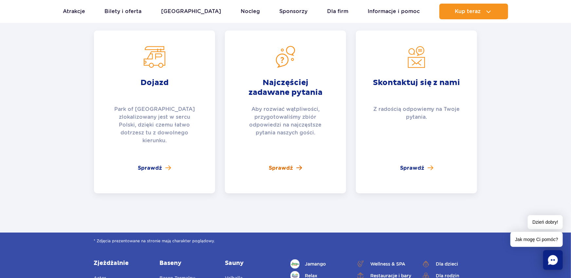
click at [284, 164] on span "Sprawdź" at bounding box center [281, 168] width 24 height 8
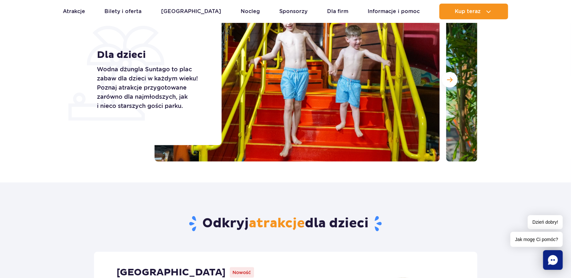
scroll to position [235, 0]
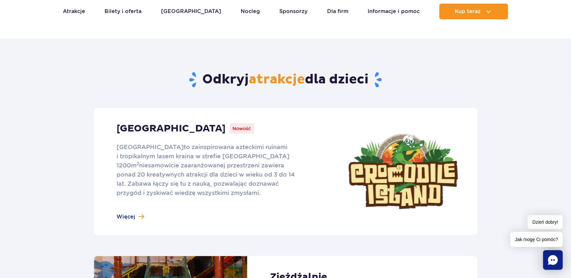
click at [126, 217] on link at bounding box center [286, 171] width 384 height 127
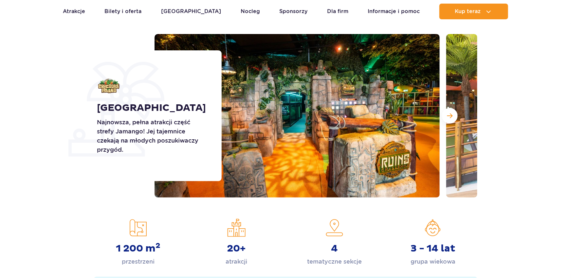
scroll to position [72, 0]
click at [448, 113] on span "Następny slajd" at bounding box center [450, 116] width 6 height 6
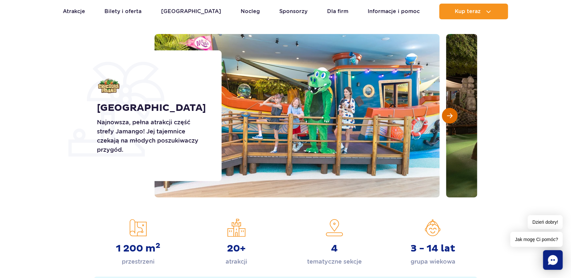
click at [450, 115] on span "Następny slajd" at bounding box center [450, 116] width 6 height 6
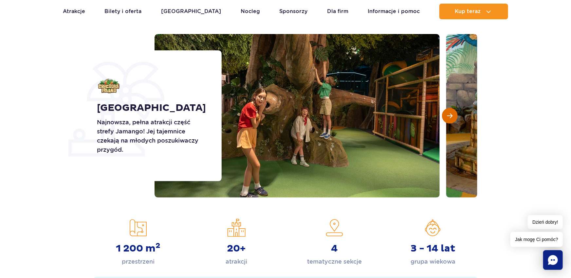
click at [450, 115] on span "Następny slajd" at bounding box center [450, 116] width 6 height 6
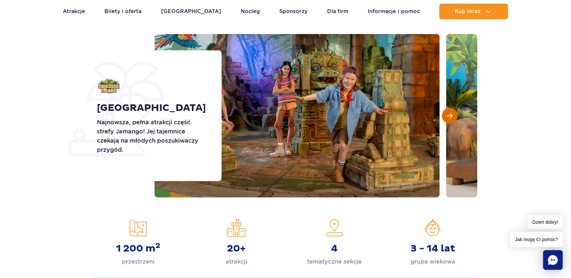
click at [450, 115] on span "Następny slajd" at bounding box center [450, 116] width 6 height 6
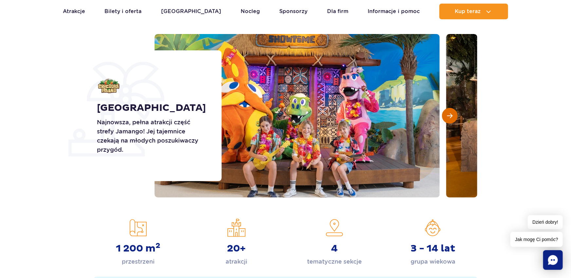
click at [450, 115] on span "Następny slajd" at bounding box center [450, 116] width 6 height 6
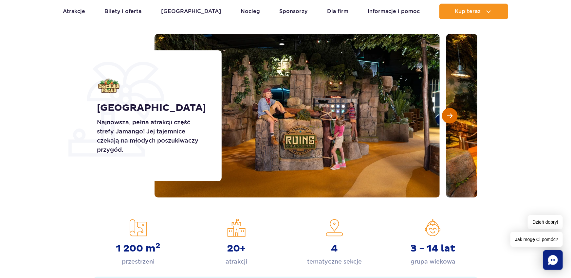
click at [450, 115] on span "Następny slajd" at bounding box center [450, 116] width 6 height 6
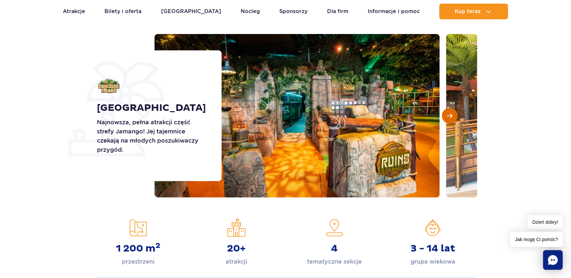
click at [450, 115] on span "Następny slajd" at bounding box center [450, 116] width 6 height 6
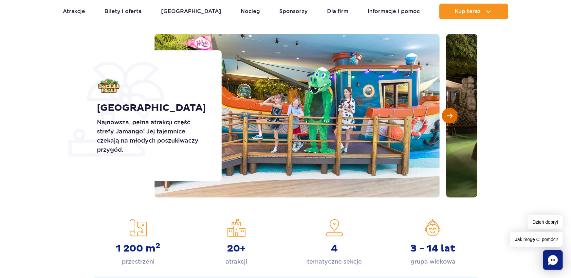
click at [450, 115] on span "Następny slajd" at bounding box center [450, 116] width 6 height 6
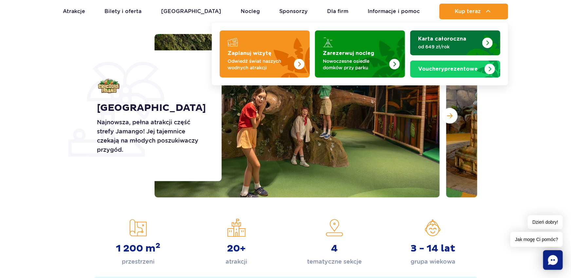
click at [459, 42] on strong "Karta całoroczna" at bounding box center [442, 38] width 48 height 5
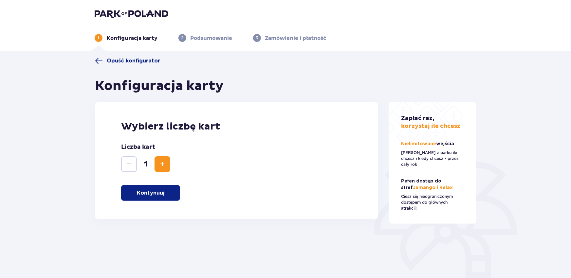
click at [161, 163] on span "Zwiększ" at bounding box center [163, 164] width 8 height 8
click at [158, 197] on button "Kontynuuj" at bounding box center [150, 193] width 59 height 16
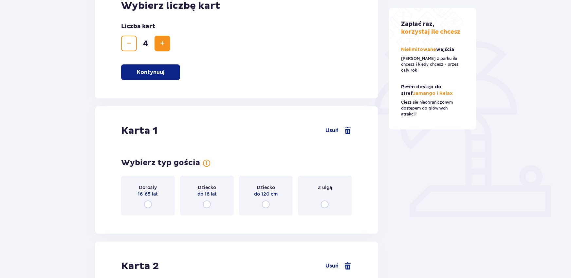
scroll to position [114, 0]
